Goal: Task Accomplishment & Management: Manage account settings

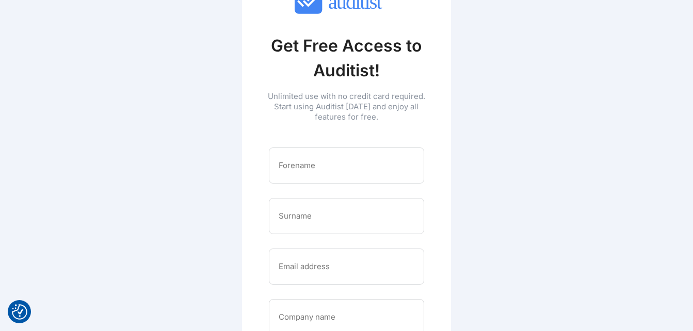
scroll to position [155, 0]
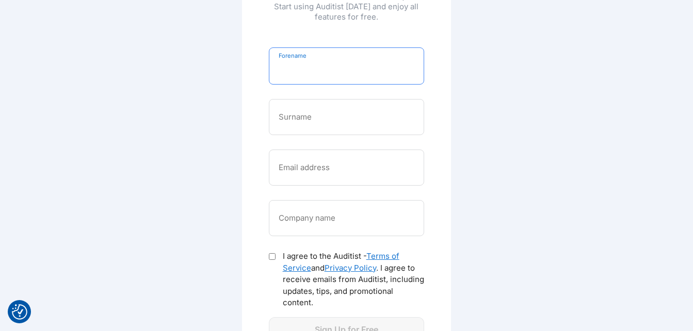
click at [323, 65] on input "Forename" at bounding box center [347, 66] width 136 height 17
type input "**********"
type input "*******"
click at [338, 170] on input "**********" at bounding box center [347, 166] width 136 height 17
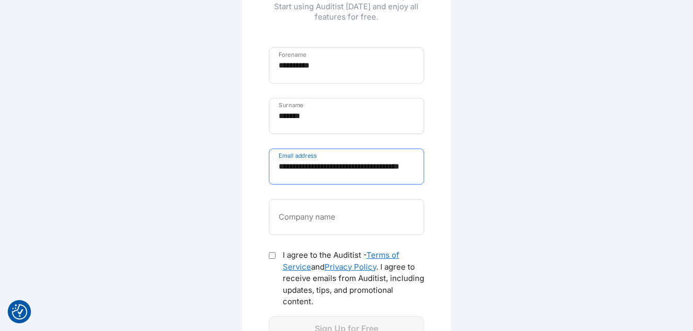
type input "**********"
click at [414, 221] on input "Company name" at bounding box center [347, 217] width 136 height 17
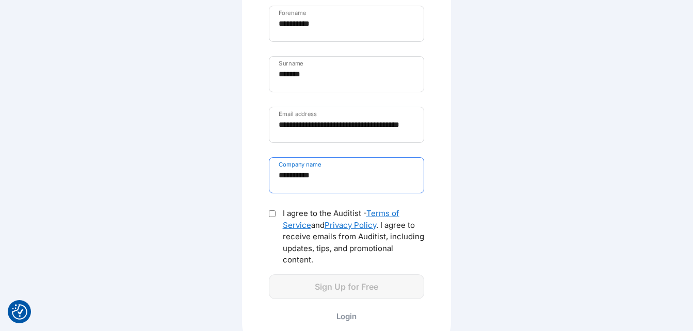
scroll to position [234, 0]
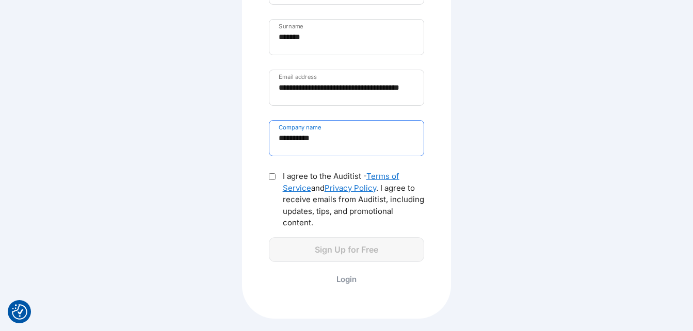
type input "**********"
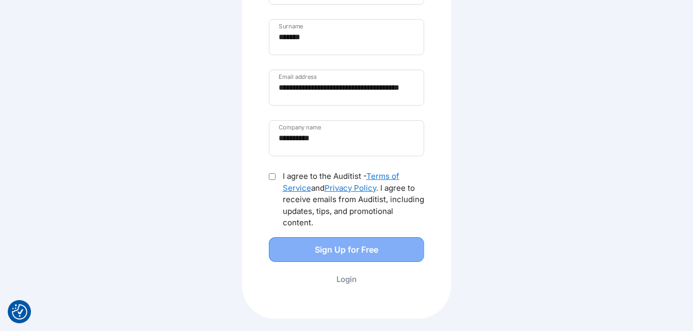
click at [373, 255] on div "Sign Up for Free" at bounding box center [347, 249] width 134 height 12
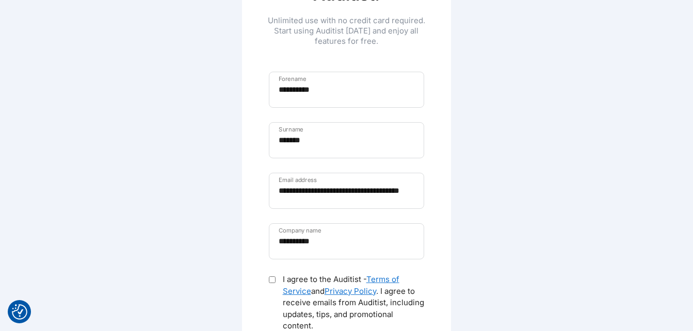
scroll to position [0, 0]
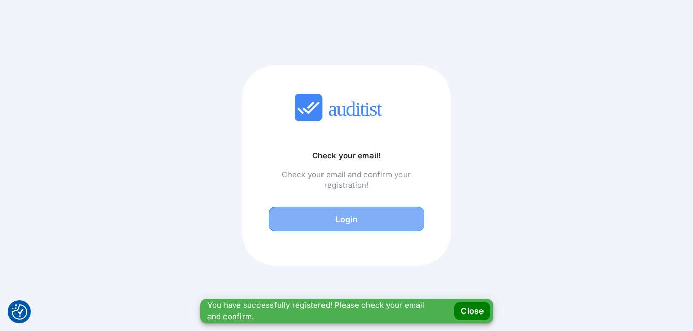
click at [329, 219] on div "Login" at bounding box center [347, 219] width 134 height 12
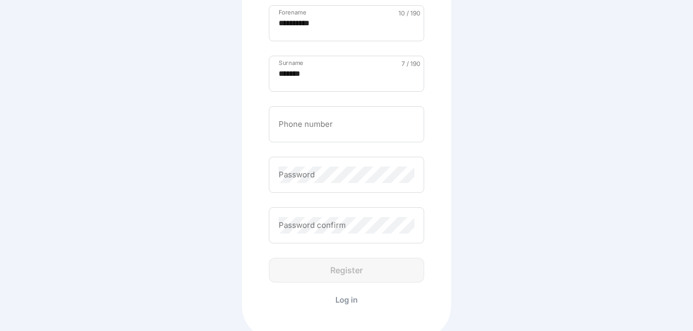
scroll to position [258, 0]
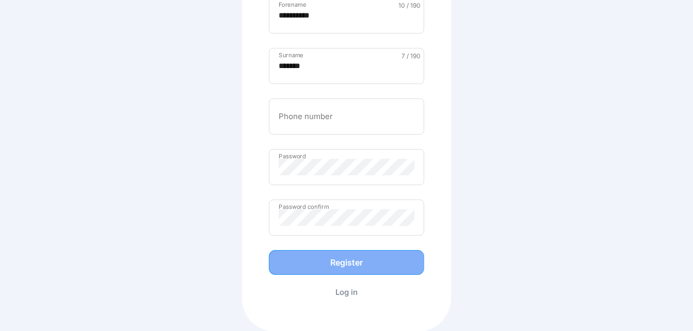
click at [369, 259] on div "Register" at bounding box center [347, 262] width 134 height 12
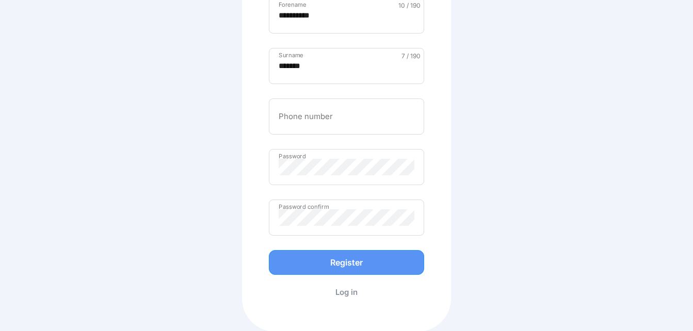
click at [366, 271] on button "Register" at bounding box center [347, 262] width 156 height 25
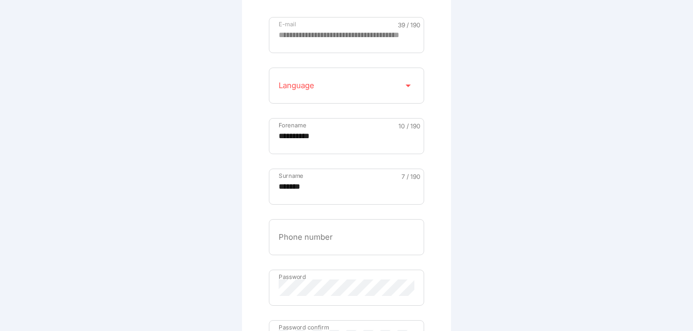
scroll to position [103, 0]
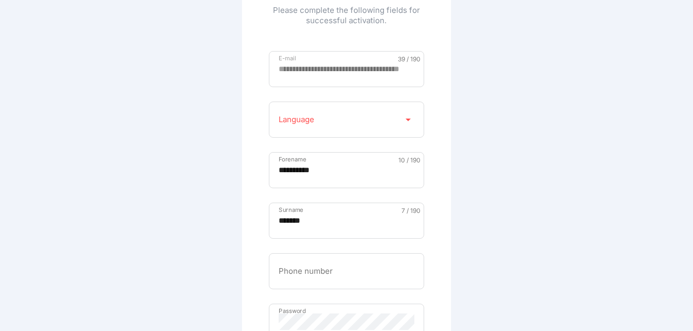
click at [407, 110] on div "Language arrow_drop_down" at bounding box center [347, 120] width 156 height 36
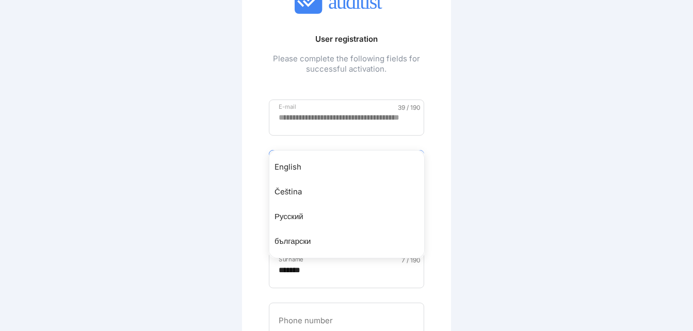
scroll to position [0, 0]
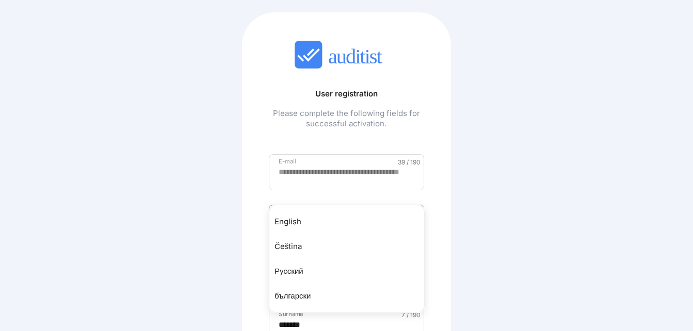
click at [297, 218] on div "English" at bounding box center [351, 222] width 155 height 12
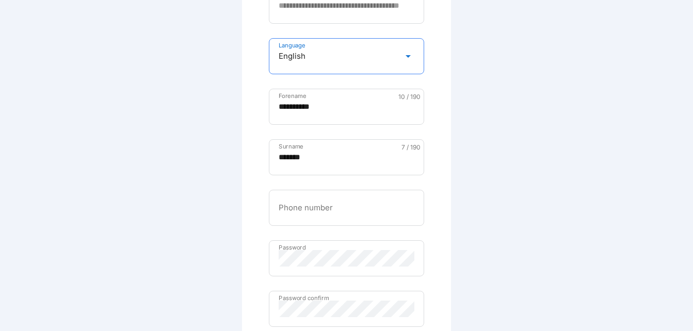
scroll to position [258, 0]
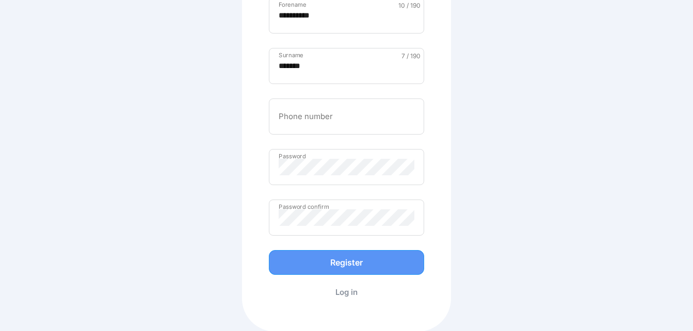
click at [349, 250] on div "**********" at bounding box center [346, 96] width 173 height 434
drag, startPoint x: 349, startPoint y: 250, endPoint x: 348, endPoint y: 261, distance: 10.4
click at [348, 261] on div "Register" at bounding box center [347, 262] width 134 height 12
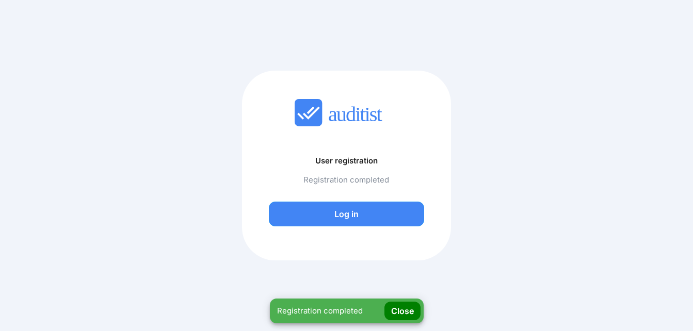
scroll to position [0, 0]
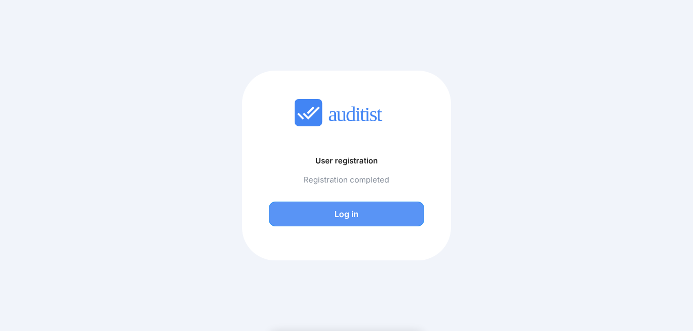
click at [369, 207] on button "Log in" at bounding box center [347, 214] width 156 height 25
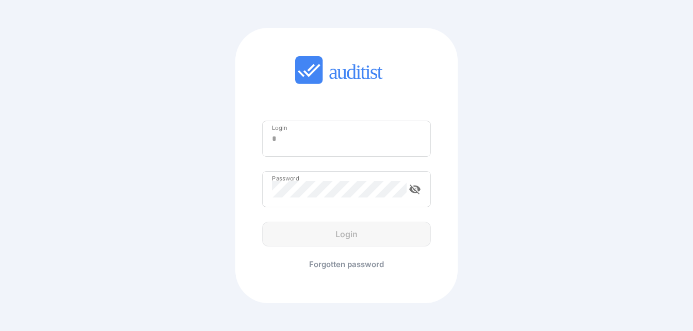
click at [356, 143] on input "Login" at bounding box center [347, 139] width 150 height 17
type input "**********"
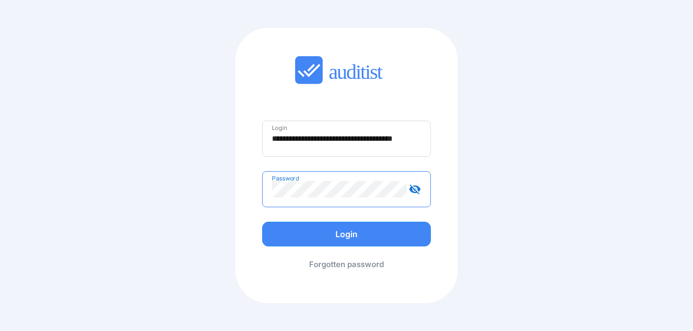
click at [262, 222] on button "Login" at bounding box center [346, 234] width 169 height 25
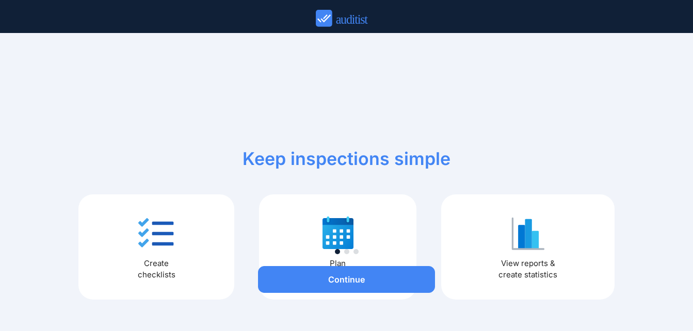
scroll to position [2, 0]
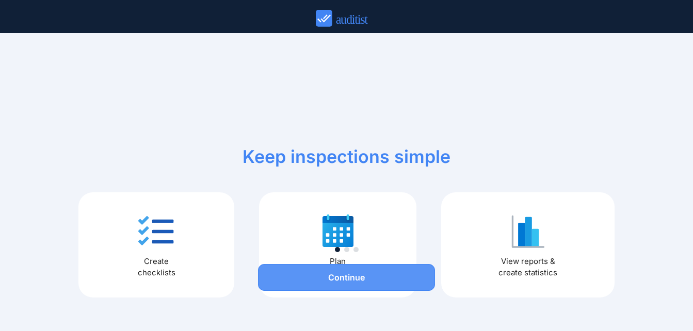
click at [354, 270] on button "Continue" at bounding box center [346, 277] width 177 height 27
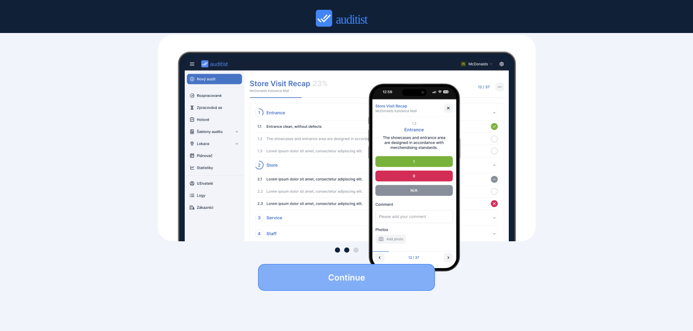
click at [394, 282] on div "Continue" at bounding box center [346, 277] width 177 height 12
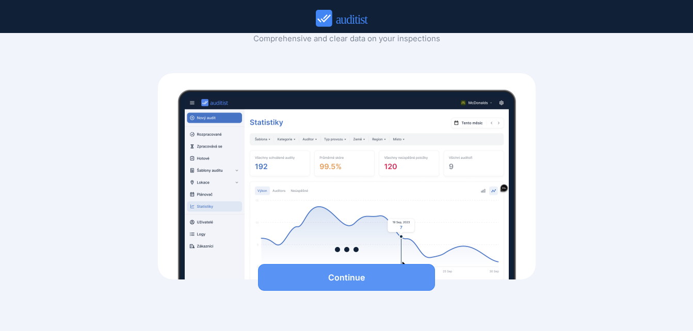
click at [396, 279] on div "Continue" at bounding box center [346, 277] width 177 height 12
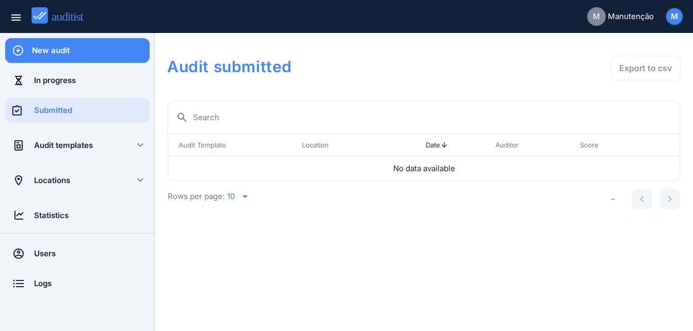
click at [68, 46] on div "New audit" at bounding box center [91, 50] width 118 height 11
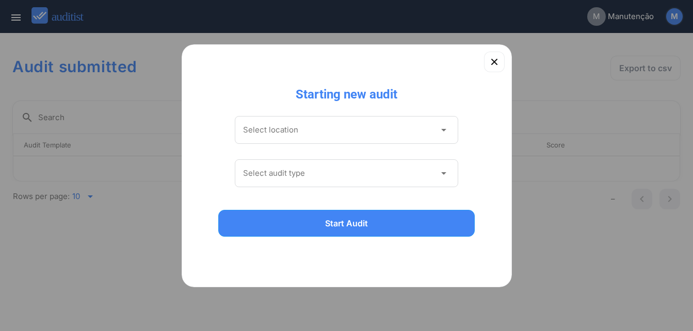
click at [394, 134] on input "Select location" at bounding box center [339, 130] width 193 height 17
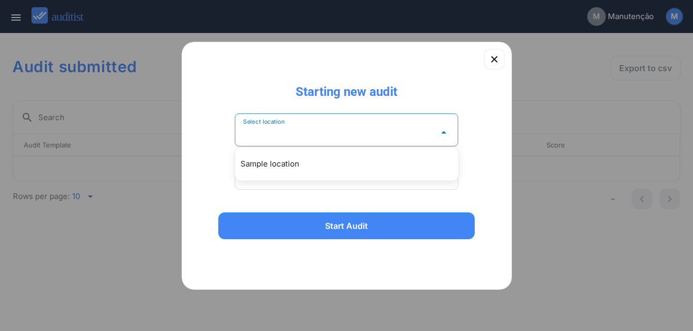
click at [363, 164] on div "Sample location" at bounding box center [351, 164] width 223 height 12
type input "**********"
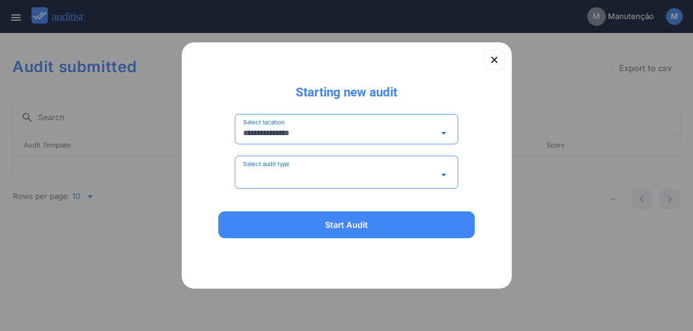
click at [402, 170] on input "Select audit type" at bounding box center [339, 175] width 193 height 17
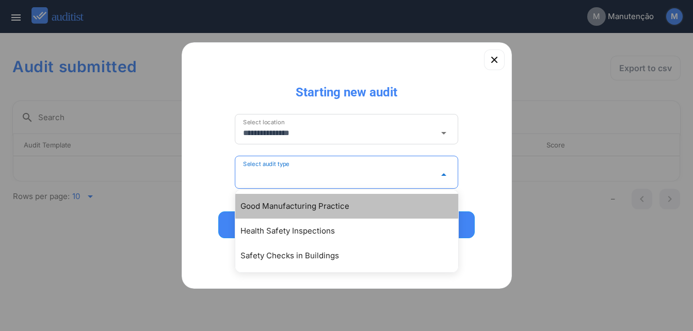
click at [365, 208] on div "Good Manufacturing Practice" at bounding box center [351, 206] width 223 height 12
type input "**********"
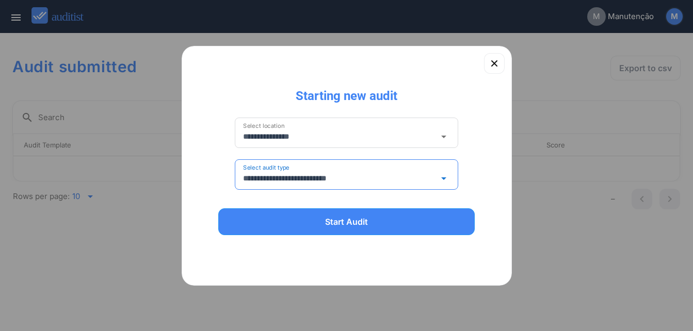
click at [409, 176] on input "**********" at bounding box center [339, 178] width 193 height 17
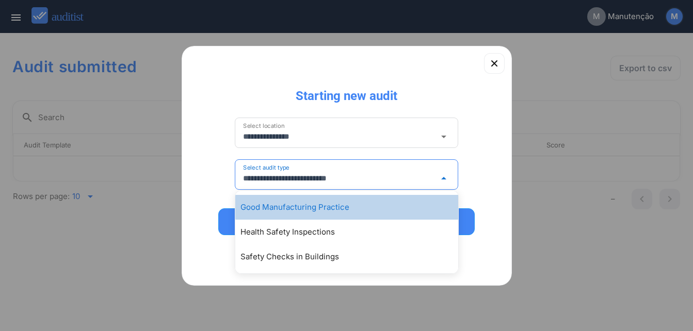
click at [366, 205] on div "Good Manufacturing Practice" at bounding box center [351, 207] width 223 height 12
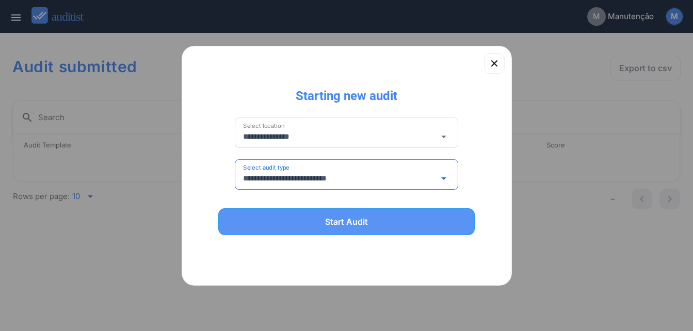
click at [377, 217] on div "Start Audit" at bounding box center [347, 222] width 230 height 12
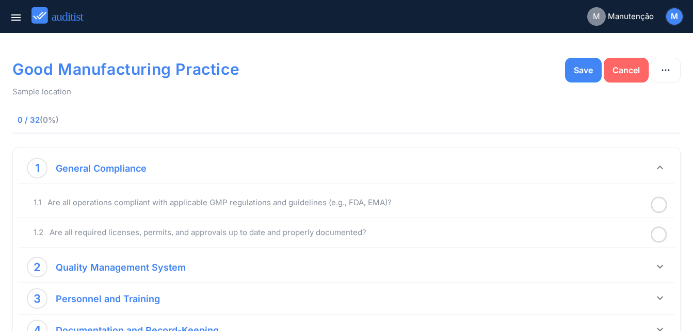
click at [615, 78] on button "Cancel" at bounding box center [626, 70] width 45 height 25
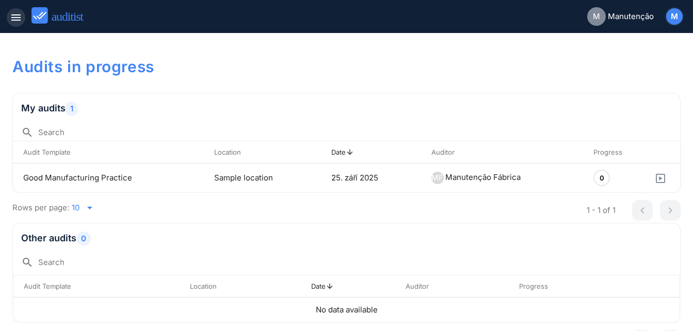
click at [22, 17] on icon "menu" at bounding box center [16, 17] width 12 height 12
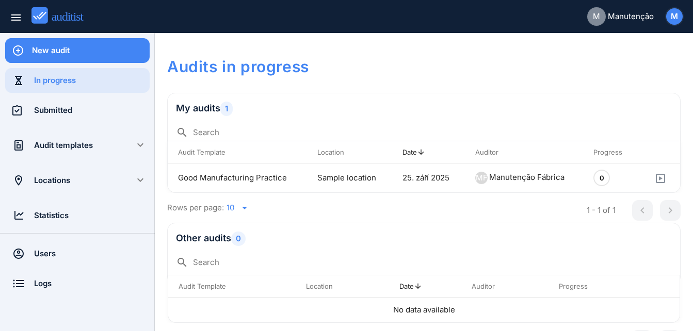
click at [80, 143] on div "Audit templates" at bounding box center [77, 145] width 87 height 11
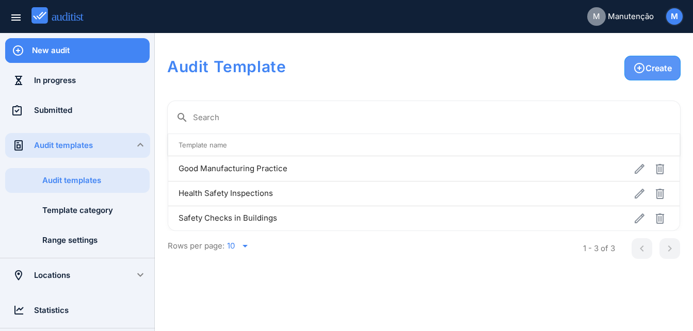
click at [642, 70] on icon "button" at bounding box center [639, 68] width 12 height 12
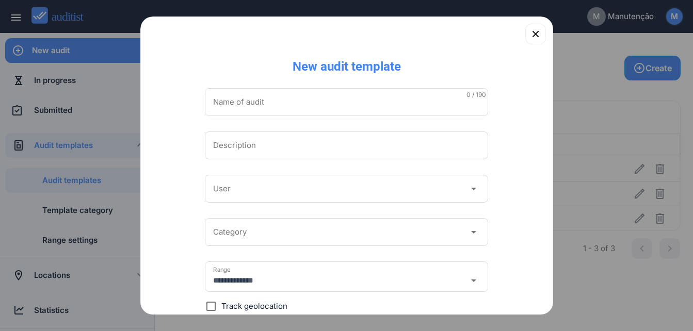
scroll to position [93, 0]
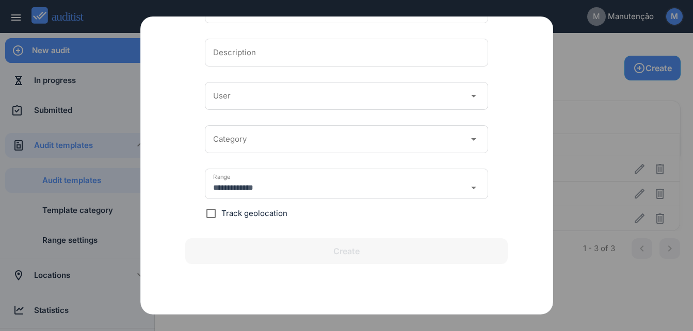
click at [467, 97] on icon "arrow_drop_down" at bounding box center [473, 96] width 12 height 12
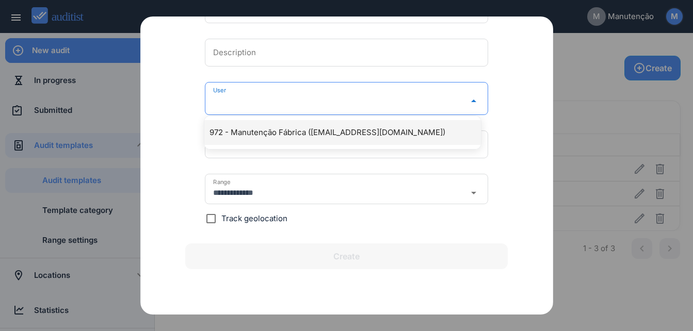
click at [434, 135] on div "972 - Manutenção Fábrica ([EMAIL_ADDRESS][DOMAIN_NAME])" at bounding box center [347, 132] width 277 height 12
type input "**********"
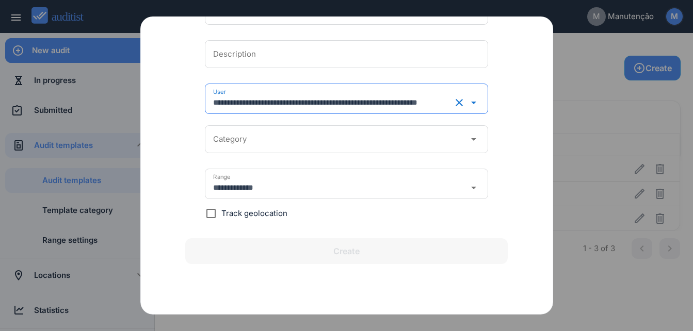
click at [437, 144] on input "Category" at bounding box center [339, 139] width 252 height 17
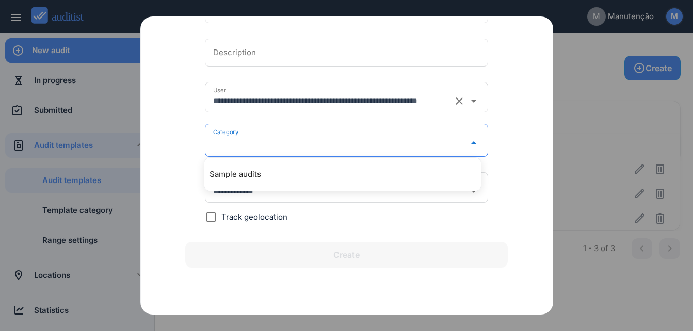
click at [435, 167] on div "Sample audits" at bounding box center [342, 174] width 277 height 25
type input "**********"
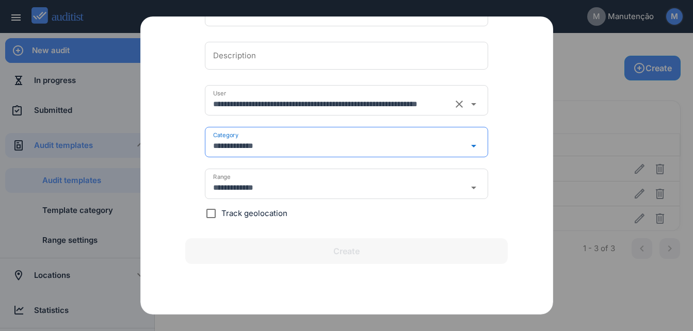
scroll to position [90, 0]
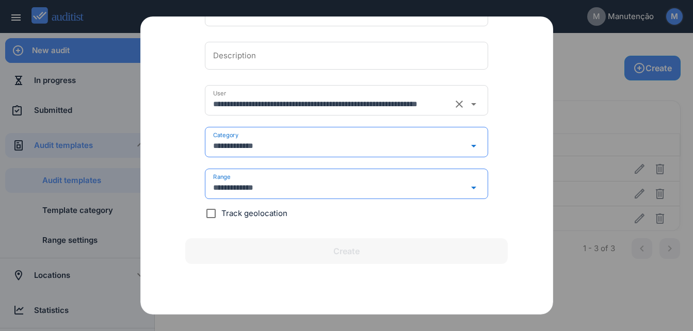
click at [437, 188] on input "**********" at bounding box center [339, 188] width 252 height 17
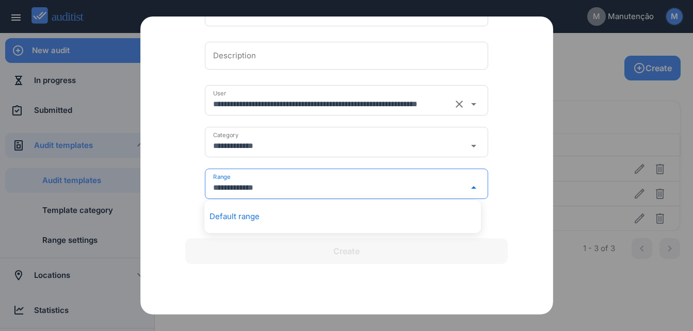
click at [431, 211] on div "Default range" at bounding box center [347, 216] width 277 height 12
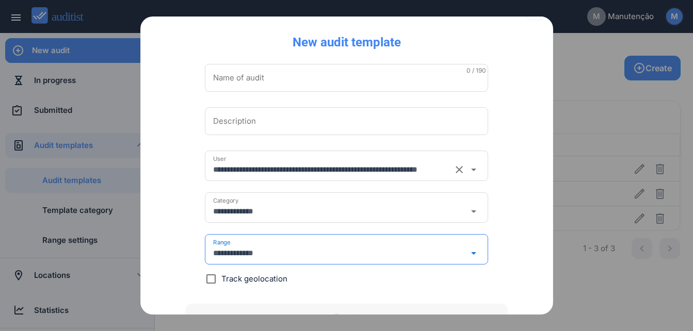
scroll to position [0, 0]
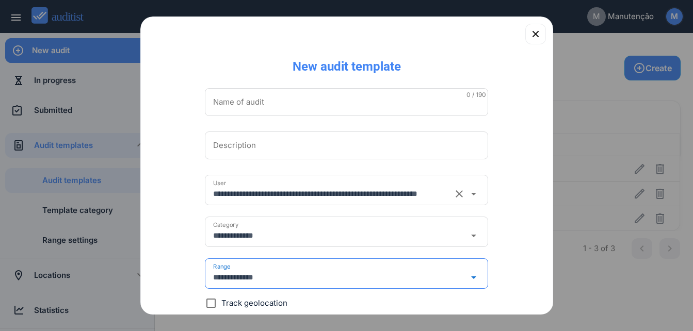
click at [380, 152] on input "Description" at bounding box center [346, 145] width 267 height 17
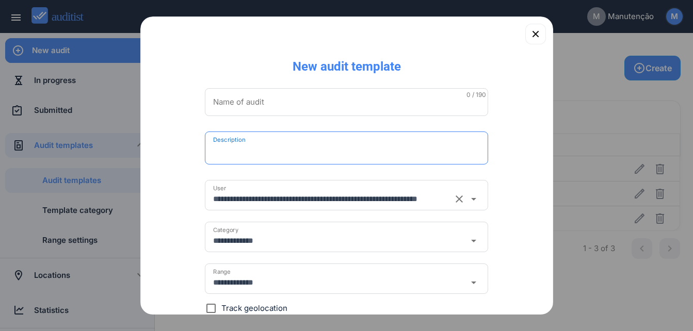
click at [367, 110] on input "Name of audit" at bounding box center [346, 102] width 267 height 17
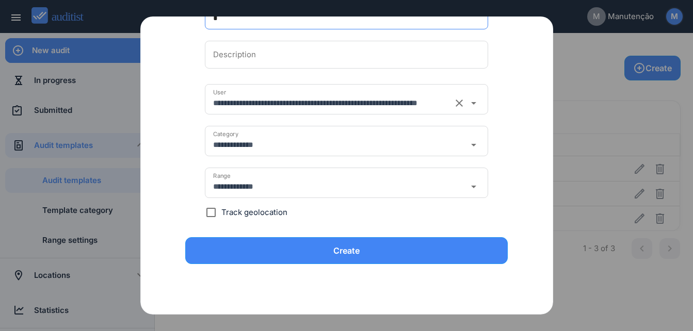
scroll to position [86, 0]
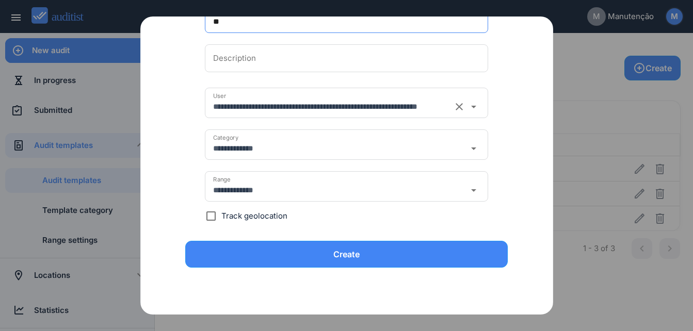
type input "**"
click at [316, 61] on input "Description" at bounding box center [346, 58] width 267 height 17
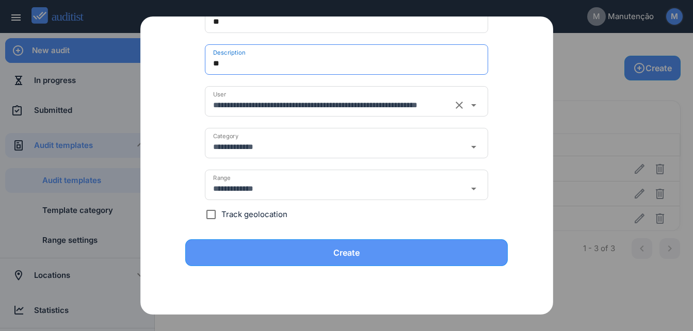
type input "**"
click at [294, 247] on div "Create" at bounding box center [347, 253] width 296 height 12
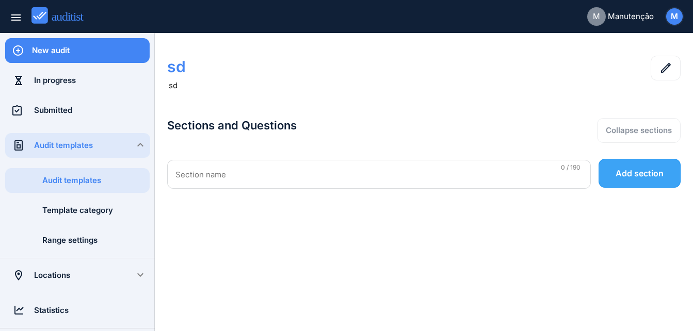
click at [613, 173] on button "Add section" at bounding box center [639, 173] width 82 height 29
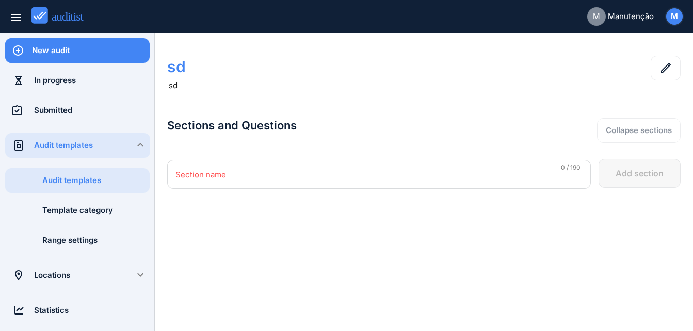
click at [461, 166] on div "Section name Is required 0 / 190" at bounding box center [379, 174] width 424 height 29
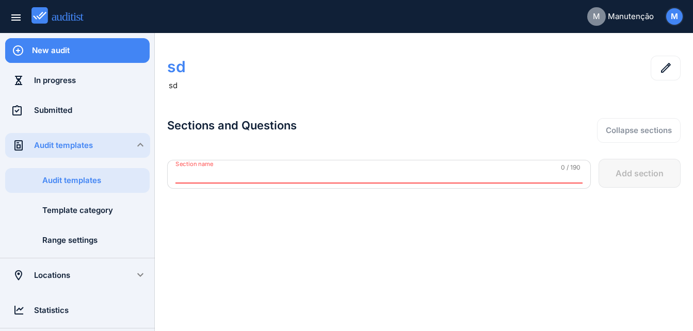
click at [458, 174] on input "Section name" at bounding box center [378, 175] width 407 height 17
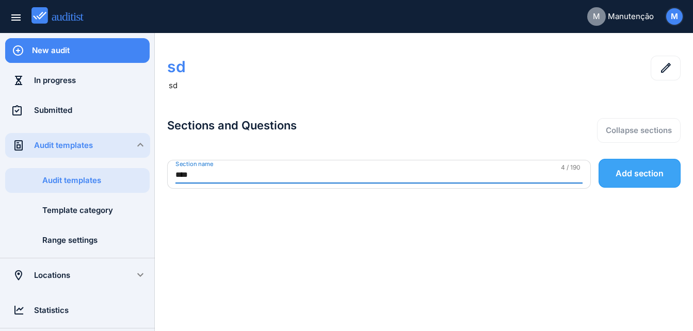
type input "****"
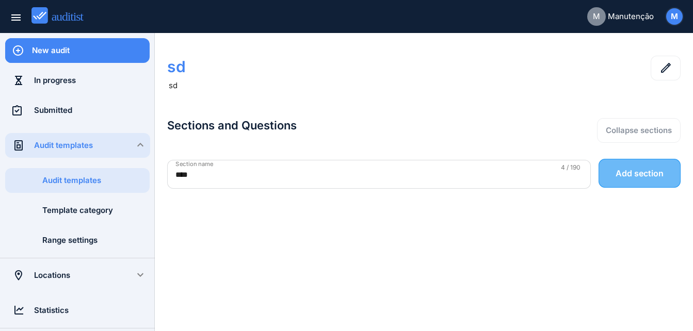
click at [631, 180] on button "Add section" at bounding box center [639, 173] width 82 height 29
click at [501, 174] on input "Section name" at bounding box center [378, 175] width 407 height 17
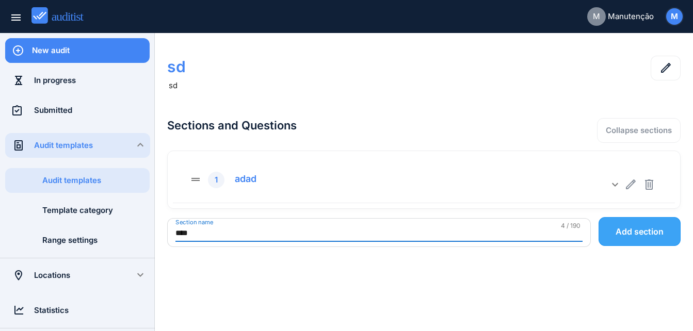
type input "****"
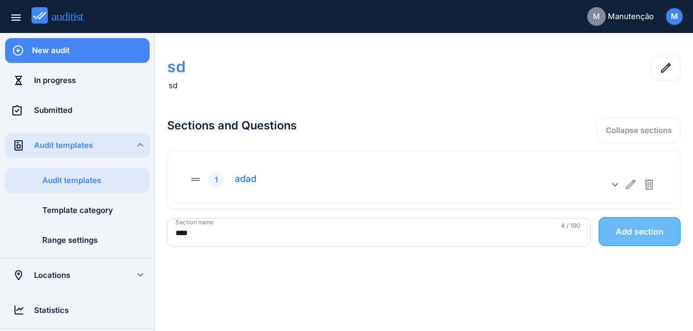
click at [656, 226] on div "Add section" at bounding box center [639, 231] width 48 height 12
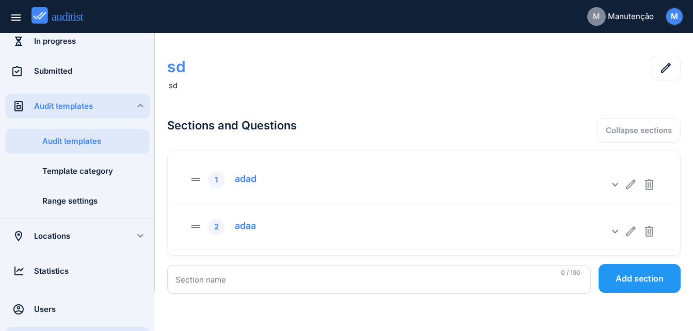
scroll to position [69, 0]
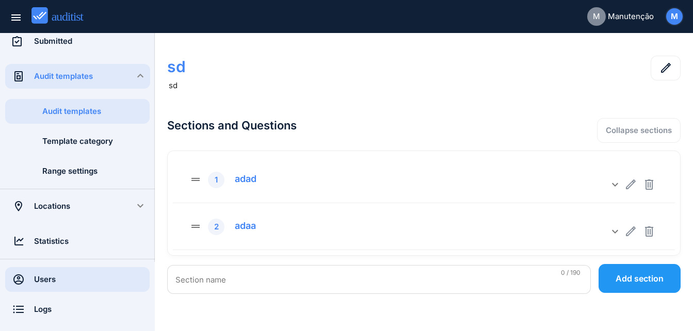
click at [74, 282] on div "Users" at bounding box center [92, 279] width 116 height 11
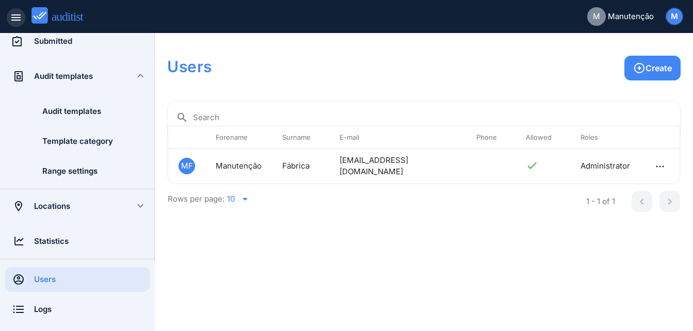
click at [14, 17] on icon "menu" at bounding box center [16, 17] width 12 height 12
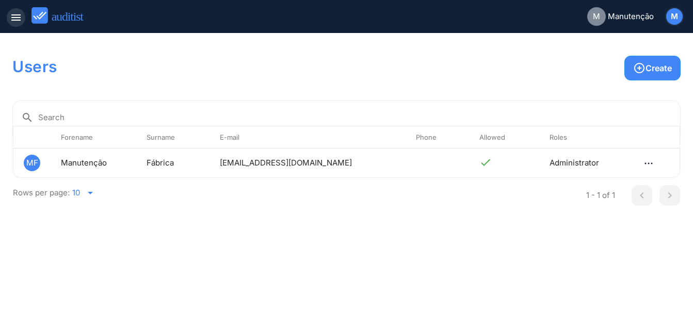
click at [15, 23] on icon "menu" at bounding box center [16, 17] width 12 height 12
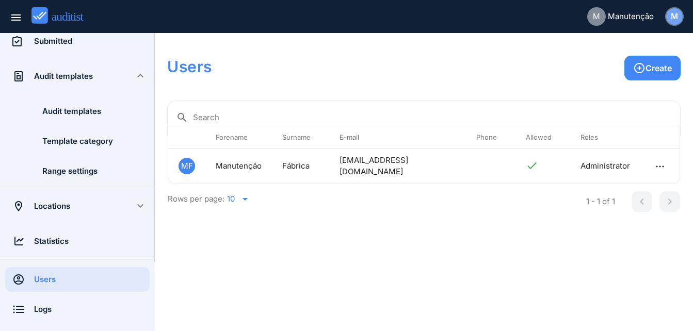
click at [667, 17] on div "M" at bounding box center [674, 16] width 17 height 17
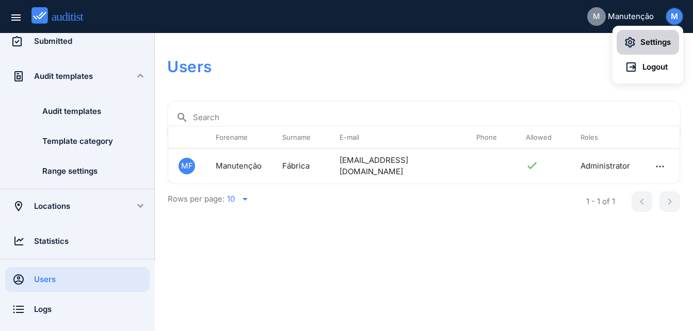
click at [640, 37] on span "Settings" at bounding box center [653, 43] width 36 height 12
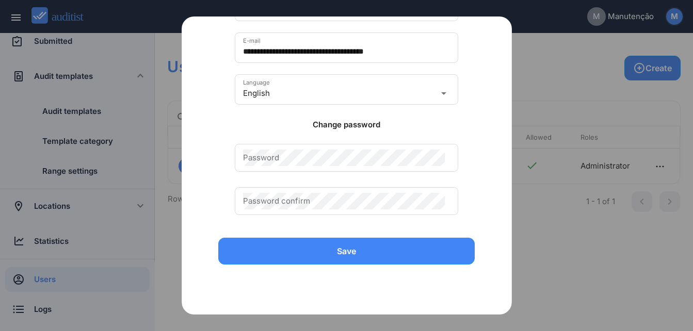
scroll to position [207, 0]
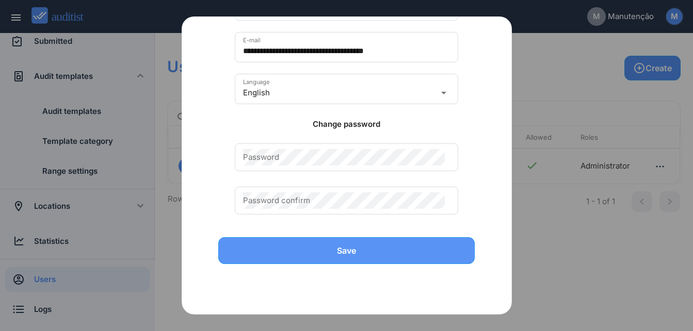
drag, startPoint x: 417, startPoint y: 244, endPoint x: 464, endPoint y: 206, distance: 60.5
click at [418, 244] on button "Save" at bounding box center [346, 250] width 257 height 27
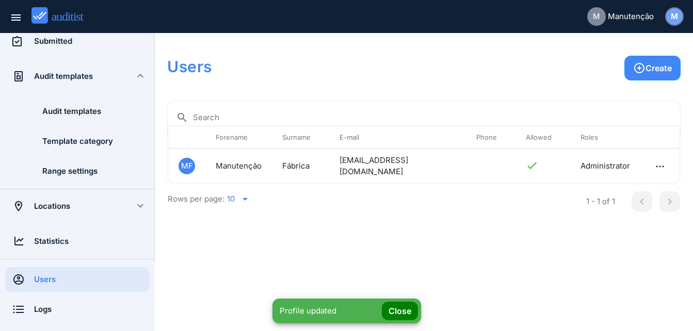
click at [668, 17] on div "M" at bounding box center [674, 16] width 17 height 17
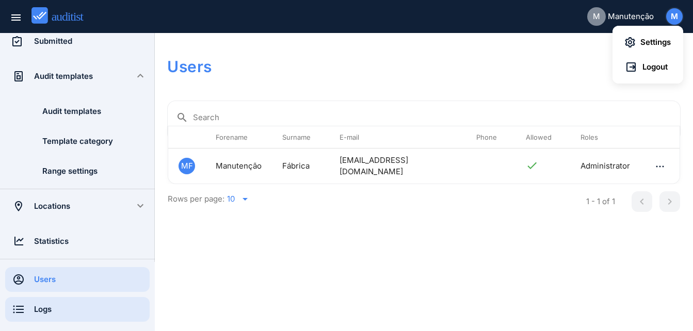
click at [55, 305] on div "Logs" at bounding box center [92, 309] width 116 height 11
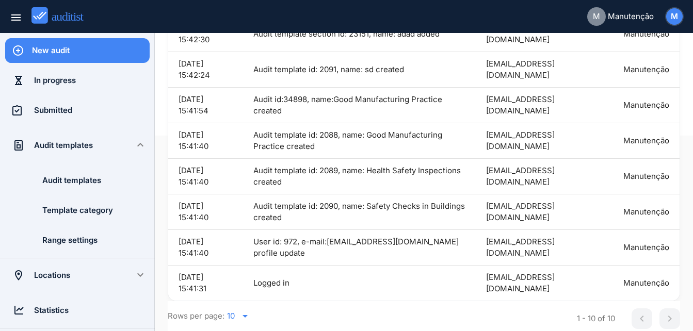
click at [672, 13] on span "M" at bounding box center [674, 17] width 7 height 12
click at [646, 48] on button "Settings" at bounding box center [647, 42] width 62 height 25
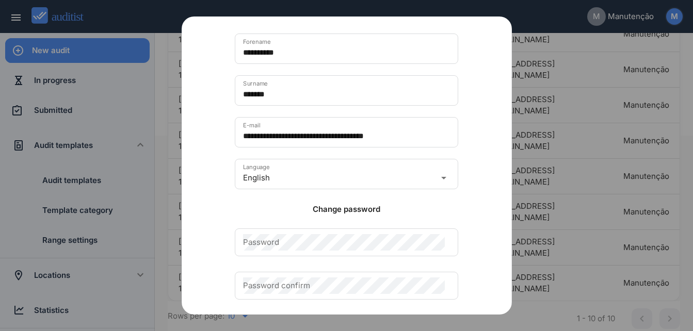
scroll to position [207, 0]
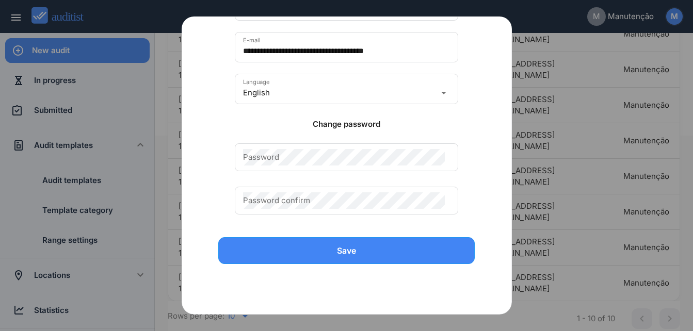
click at [629, 168] on div at bounding box center [346, 165] width 693 height 331
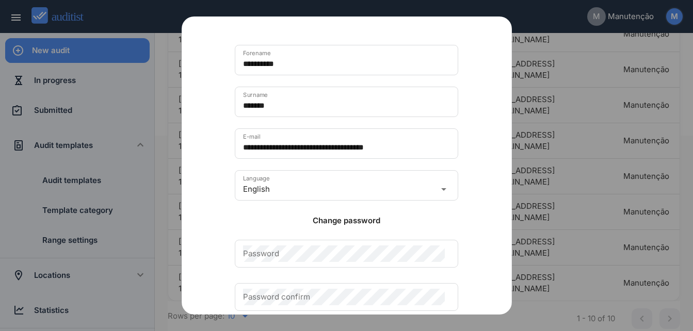
scroll to position [1, 0]
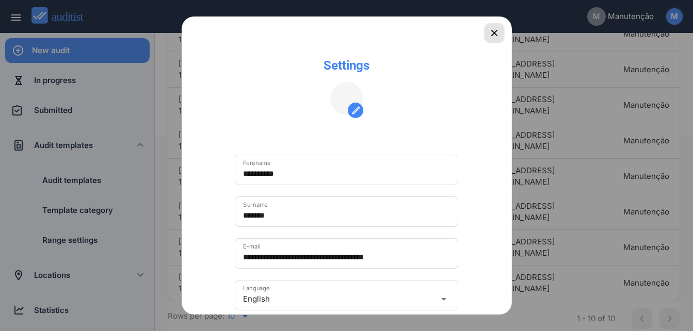
click at [491, 36] on icon "button" at bounding box center [494, 33] width 6 height 6
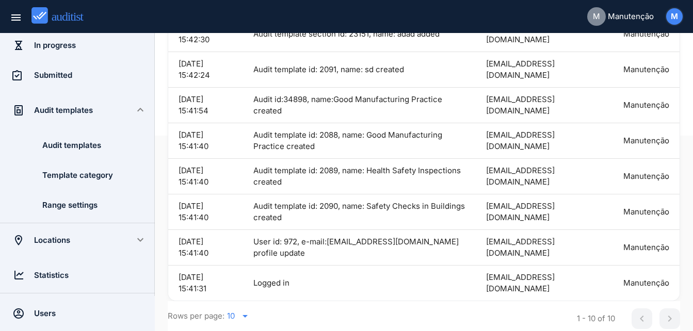
scroll to position [69, 0]
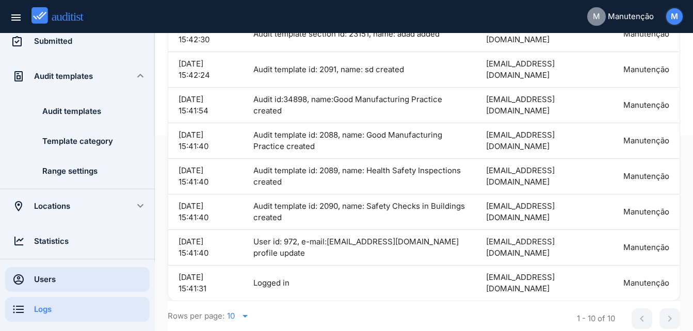
click at [44, 273] on div "Users" at bounding box center [92, 279] width 116 height 25
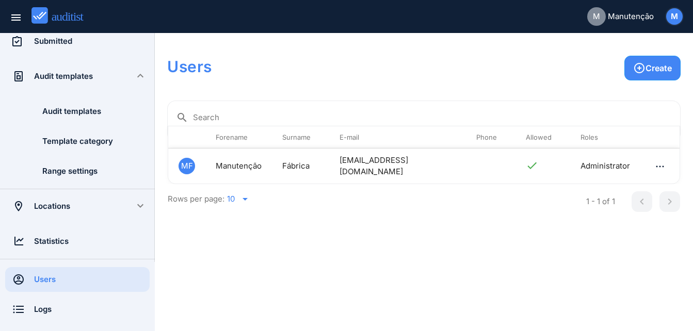
drag, startPoint x: 178, startPoint y: 165, endPoint x: 278, endPoint y: 174, distance: 100.5
click at [271, 173] on td "Manutenção" at bounding box center [238, 166] width 67 height 35
click at [424, 175] on td "[EMAIL_ADDRESS][DOMAIN_NAME]" at bounding box center [397, 166] width 137 height 35
click at [657, 160] on icon "button" at bounding box center [660, 166] width 12 height 12
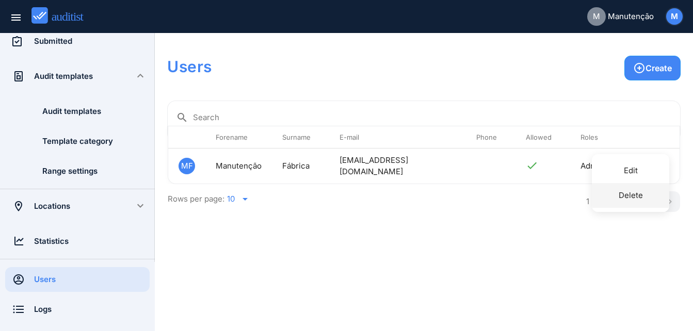
click at [647, 195] on div "Delete" at bounding box center [630, 195] width 77 height 12
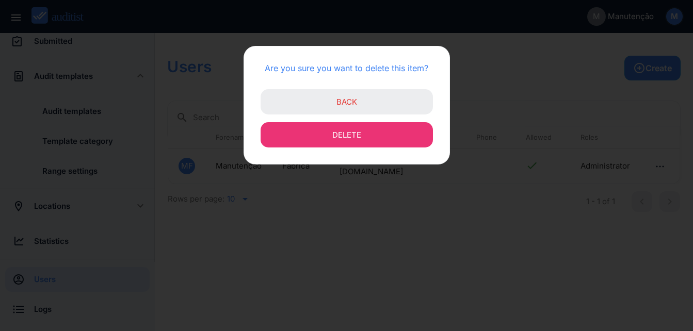
click at [372, 137] on button "Delete" at bounding box center [347, 134] width 172 height 25
